Goal: Contribute content: Contribute content

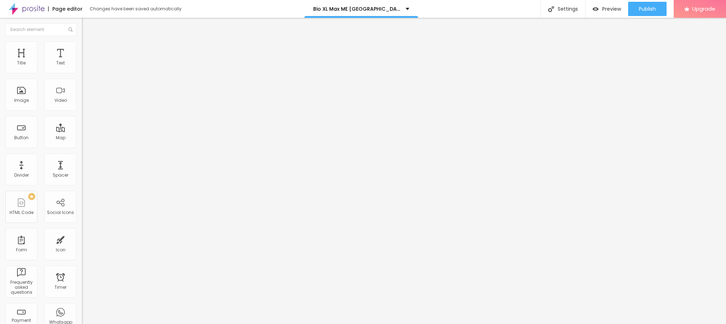
click at [82, 61] on span "Add image" at bounding box center [96, 58] width 29 height 6
click at [82, 72] on input "text" at bounding box center [124, 68] width 85 height 7
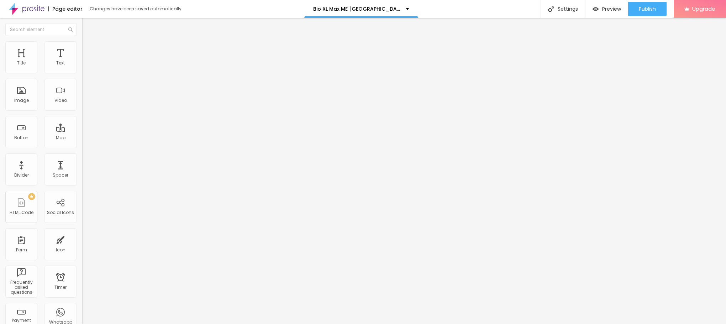
paste input "Bio XL Max ME [GEOGRAPHIC_DATA]"
type input "Bio XL Max ME [GEOGRAPHIC_DATA]"
drag, startPoint x: 31, startPoint y: 193, endPoint x: 0, endPoint y: 193, distance: 31.3
click at [82, 163] on div "Change image Image description (Alt) Bio XL Max ME [GEOGRAPHIC_DATA] Align Aspe…" at bounding box center [123, 109] width 82 height 107
paste input "[URL][DOMAIN_NAME]"
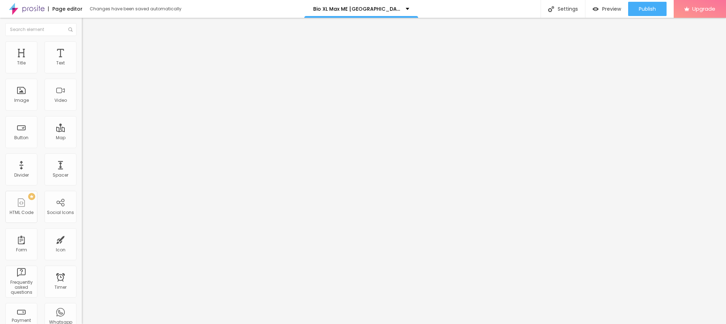
scroll to position [0, 35]
type input "[URL][DOMAIN_NAME]"
click at [82, 240] on div "Edit Image Content Style Advanced Change image Image description (Alt) Bio XL M…" at bounding box center [123, 171] width 82 height 306
click at [82, 47] on ul "Content Style Advanced" at bounding box center [123, 44] width 82 height 21
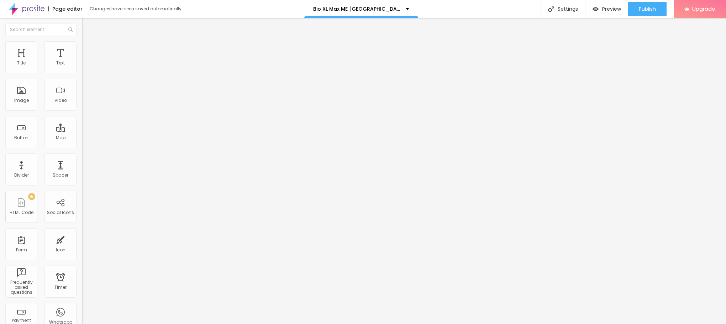
click at [82, 42] on li "Style" at bounding box center [123, 44] width 82 height 7
type input "95"
type input "90"
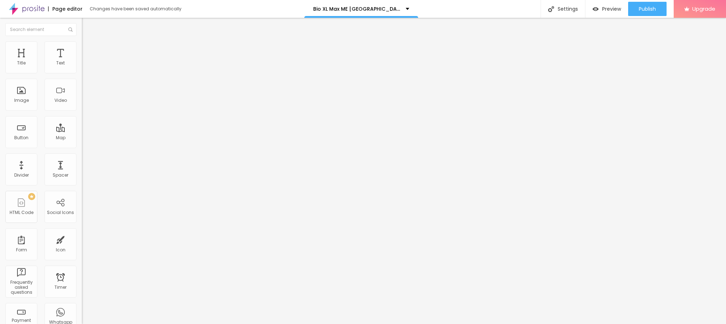
type input "85"
type input "80"
type input "75"
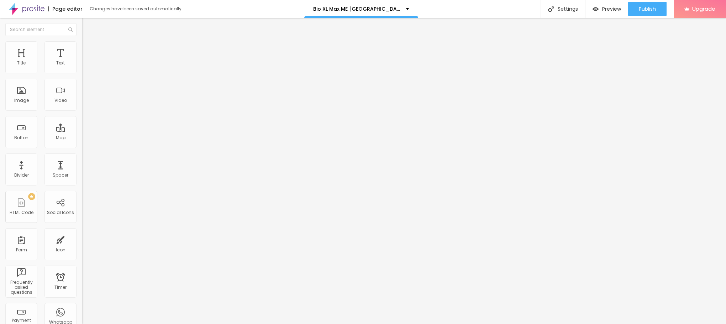
type input "75"
type input "70"
type input "65"
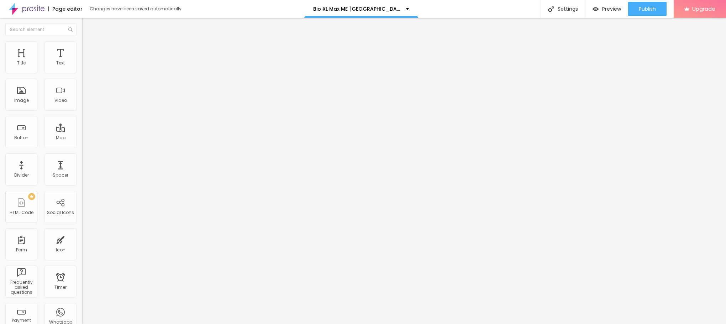
type input "60"
type input "55"
type input "50"
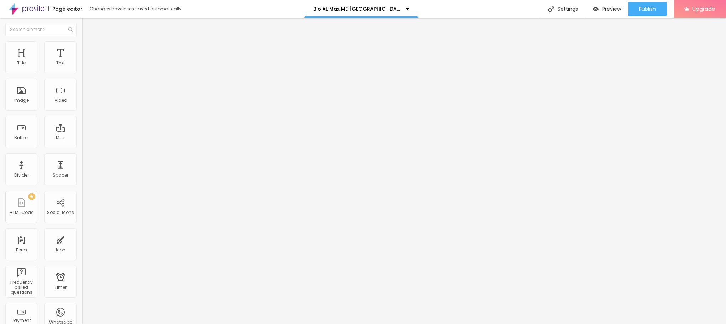
drag, startPoint x: 73, startPoint y: 76, endPoint x: 37, endPoint y: 77, distance: 35.6
type input "50"
click at [82, 73] on input "range" at bounding box center [105, 70] width 46 height 6
drag, startPoint x: 38, startPoint y: 83, endPoint x: 0, endPoint y: 83, distance: 37.7
click at [82, 83] on div "Text Click me Align Size Default Small Default Big Link URL https:// Open in ne…" at bounding box center [123, 108] width 82 height 104
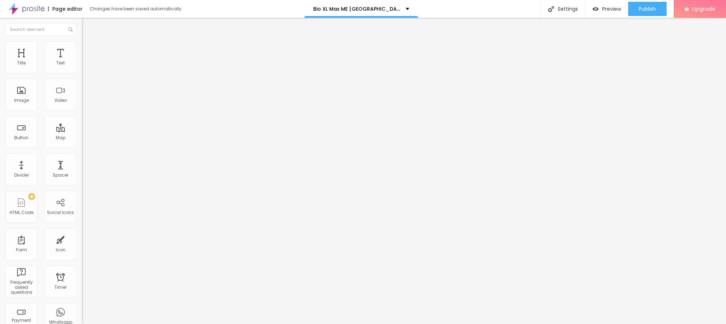
paste input "😍👇SHOP NOW😍👇"
type input "😍👇SHOP NOW😍👇"
drag, startPoint x: 35, startPoint y: 151, endPoint x: 0, endPoint y: 148, distance: 34.6
click at [82, 148] on div "Text 😍👇SHOP NOW😍👇 Align Size Default Small Default Big Link URL https:// Open i…" at bounding box center [123, 108] width 82 height 104
paste input "[URL][DOMAIN_NAME]"
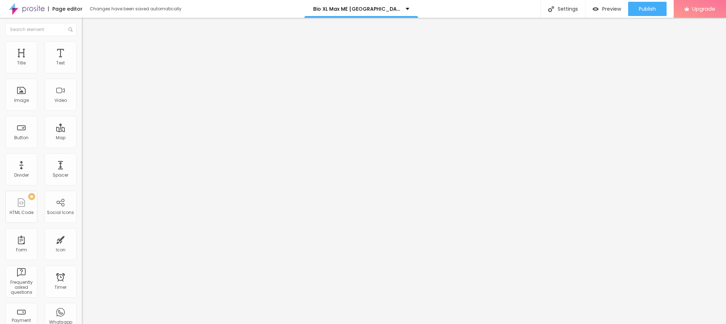
scroll to position [0, 35]
type input "[URL][DOMAIN_NAME]"
click at [82, 109] on span "Default" at bounding box center [89, 109] width 15 height 6
click at [82, 116] on span "Small" at bounding box center [88, 113] width 13 height 6
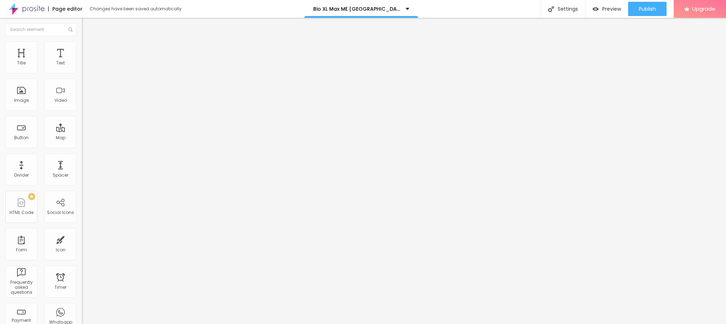
click at [82, 68] on button "button" at bounding box center [87, 64] width 10 height 7
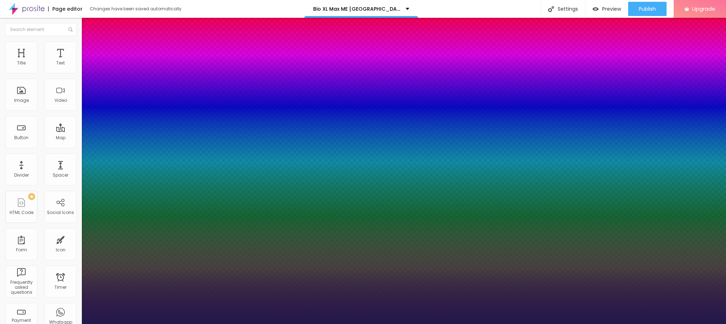
type input "1"
type input "22"
type input "1"
type input "31"
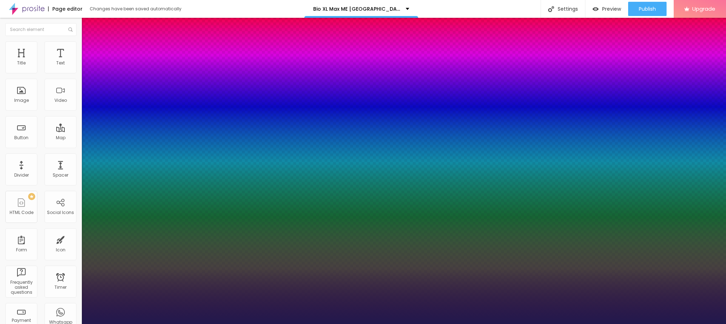
type input "31"
type input "1"
type input "32"
type input "1"
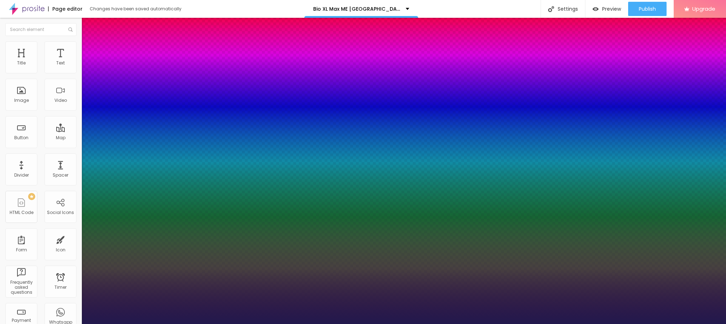
type input "33"
type input "1"
type input "35"
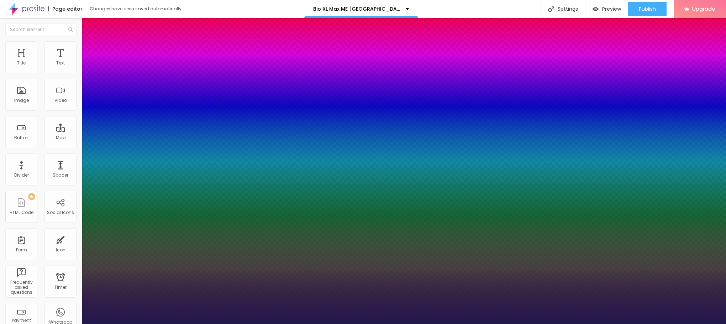
type input "1"
type input "41"
type input "1"
drag, startPoint x: 95, startPoint y: 120, endPoint x: 110, endPoint y: 121, distance: 15.0
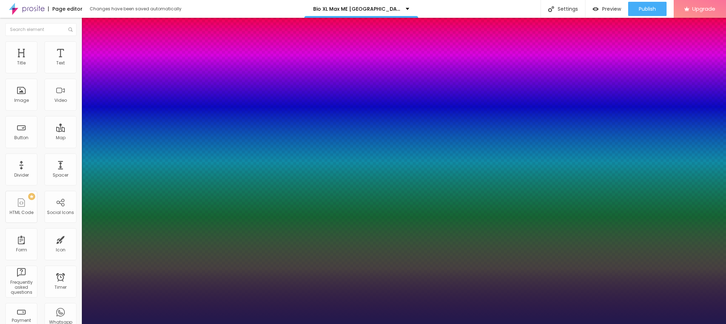
type input "41"
type input "1"
click at [355, 324] on div at bounding box center [363, 324] width 726 height 0
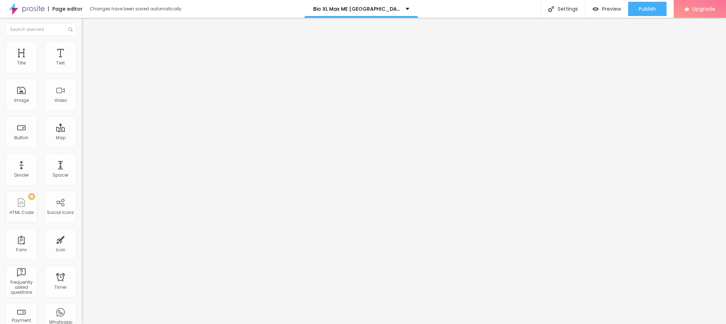
click at [82, 68] on button "button" at bounding box center [87, 64] width 10 height 7
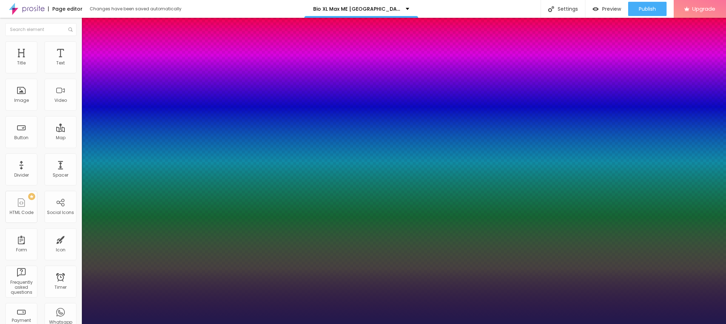
type input "1"
type input "14"
type input "1"
type input "15"
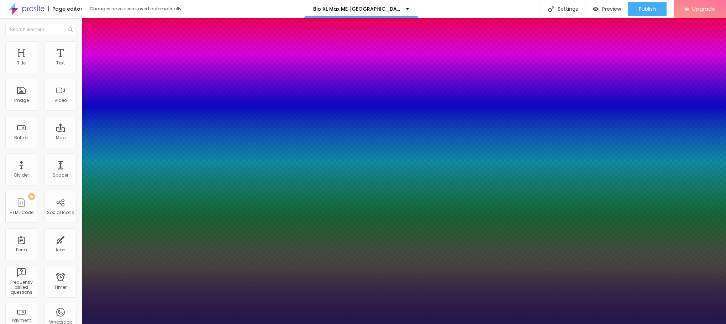
type input "15"
type input "1"
type input "16"
type input "1"
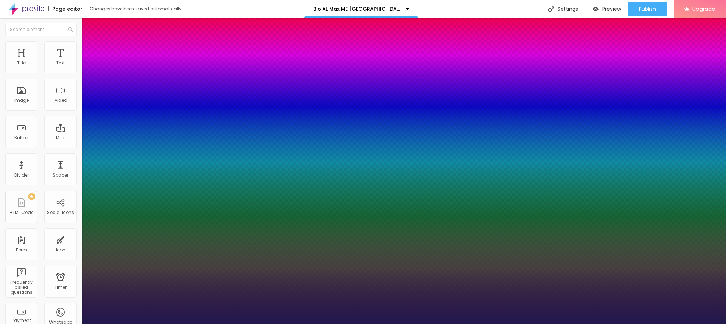
type input "17"
type input "1"
type input "20"
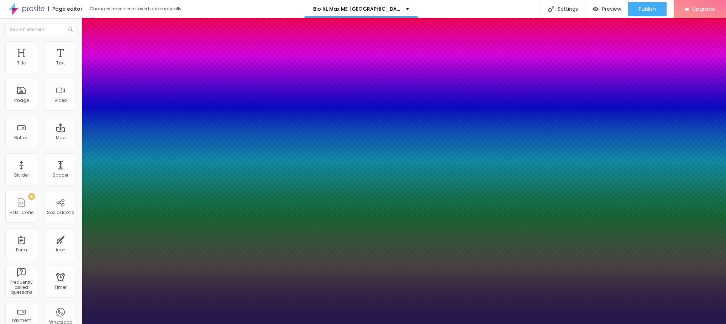
type input "1"
type input "21"
type input "1"
drag, startPoint x: 95, startPoint y: 120, endPoint x: 99, endPoint y: 121, distance: 4.1
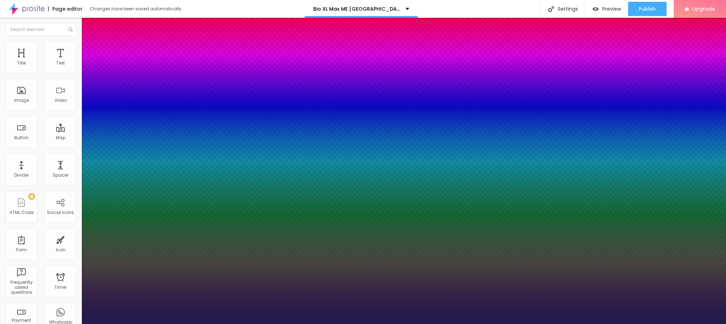
type input "21"
type input "1"
type input "16"
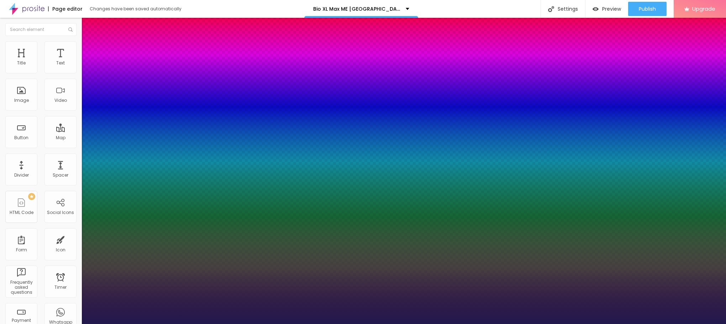
type input "1"
type input "15"
type input "1"
type input "18"
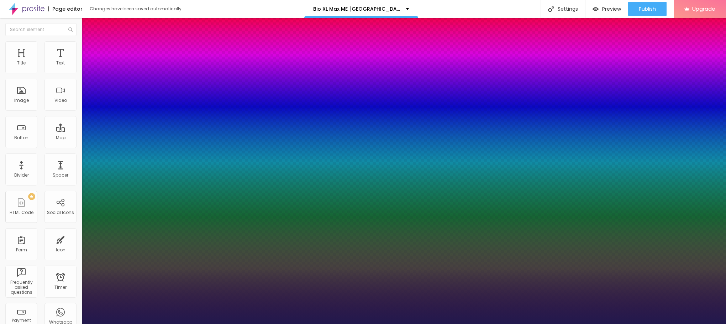
type input "18"
type input "1"
type input "19"
type input "1"
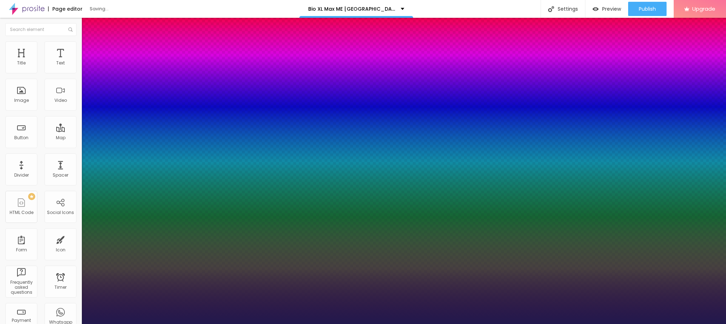
type input "19"
click at [421, 324] on div at bounding box center [363, 324] width 726 height 0
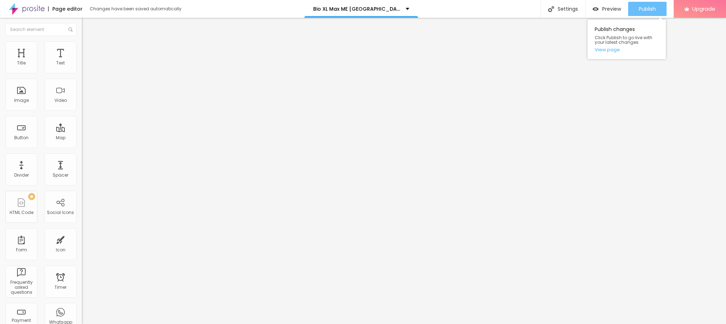
click at [643, 9] on span "Publish" at bounding box center [647, 9] width 17 height 6
click at [608, 50] on link "View page" at bounding box center [627, 49] width 64 height 5
